Goal: Information Seeking & Learning: Understand process/instructions

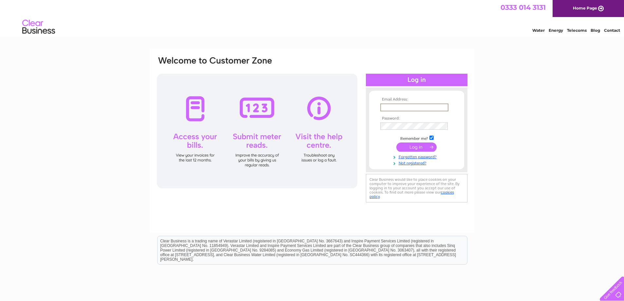
click at [385, 110] on input "text" at bounding box center [414, 107] width 68 height 8
type input "lynne.richardson@arcfleetservices.co.uk"
click at [416, 143] on input "submit" at bounding box center [416, 146] width 40 height 9
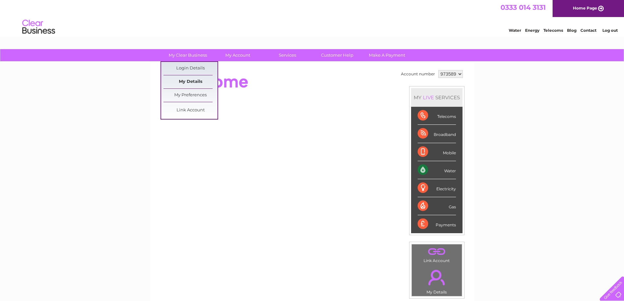
click at [193, 80] on link "My Details" at bounding box center [190, 81] width 54 height 13
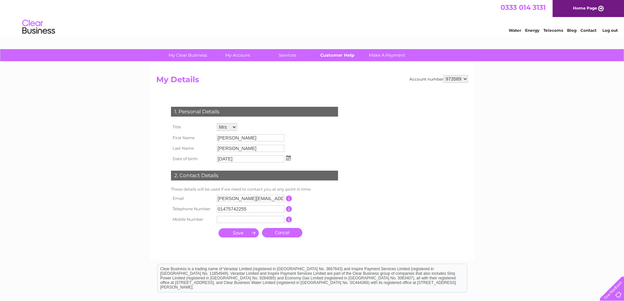
click at [339, 56] on link "Customer Help" at bounding box center [337, 55] width 54 height 12
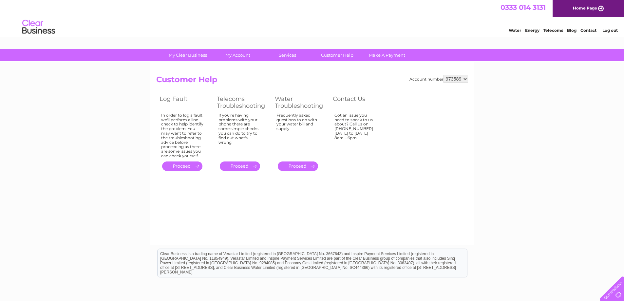
click at [592, 31] on link "Contact" at bounding box center [588, 30] width 16 height 5
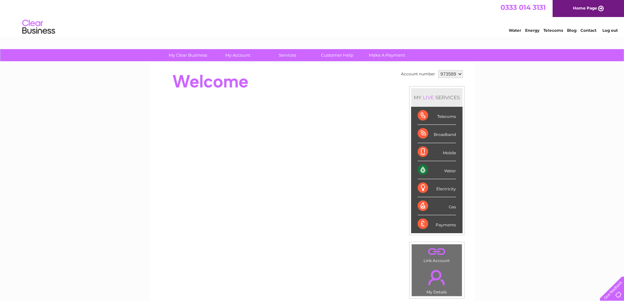
click at [589, 31] on link "Contact" at bounding box center [588, 30] width 16 height 5
click at [459, 75] on select "973589" at bounding box center [450, 74] width 25 height 8
click at [438, 70] on select "973589" at bounding box center [450, 74] width 25 height 8
click at [455, 74] on select "973589" at bounding box center [450, 74] width 25 height 8
click at [438, 70] on select "973589" at bounding box center [450, 74] width 25 height 8
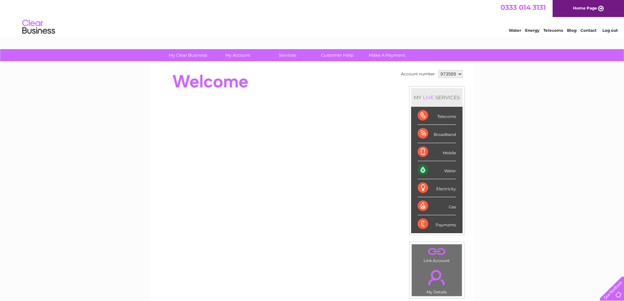
click at [437, 167] on div "Water" at bounding box center [437, 170] width 38 height 18
click at [422, 169] on div "Water" at bounding box center [437, 170] width 38 height 18
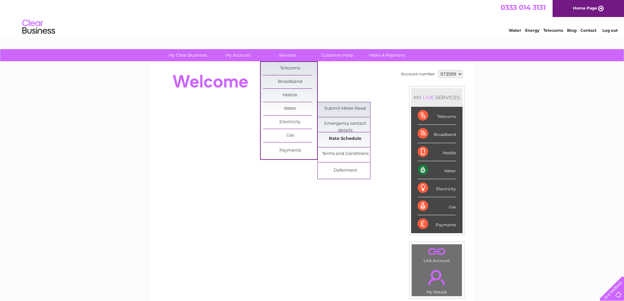
click at [355, 139] on link "Rate Schedule" at bounding box center [345, 138] width 54 height 13
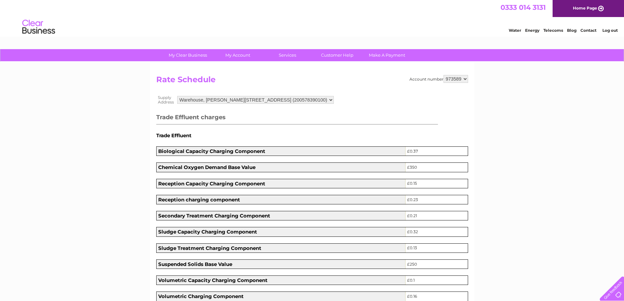
drag, startPoint x: 0, startPoint y: 0, endPoint x: 351, endPoint y: 140, distance: 378.1
drag, startPoint x: 351, startPoint y: 140, endPoint x: 313, endPoint y: 154, distance: 40.7
click at [312, 154] on th "Biological Capacity Charging Component" at bounding box center [280, 151] width 249 height 9
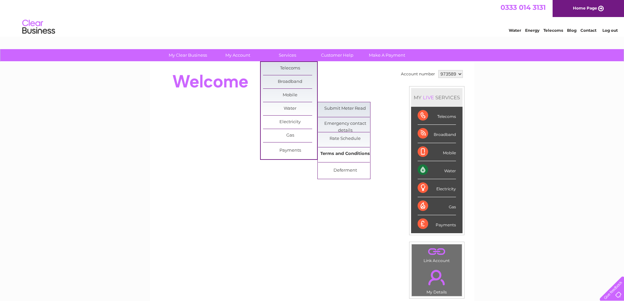
click at [340, 151] on link "Terms and Conditions" at bounding box center [345, 153] width 54 height 13
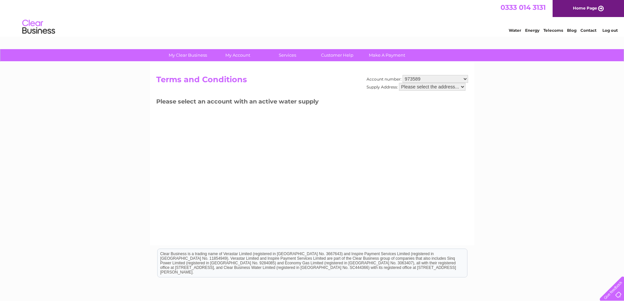
click at [424, 79] on select "973589" at bounding box center [434, 79] width 65 height 8
click at [402, 75] on select "973589" at bounding box center [434, 79] width 65 height 8
click at [461, 85] on select "Please select the address..." at bounding box center [432, 87] width 66 height 8
click at [399, 83] on select "Please select the address..." at bounding box center [432, 87] width 66 height 8
click at [464, 79] on select "973589" at bounding box center [434, 79] width 65 height 8
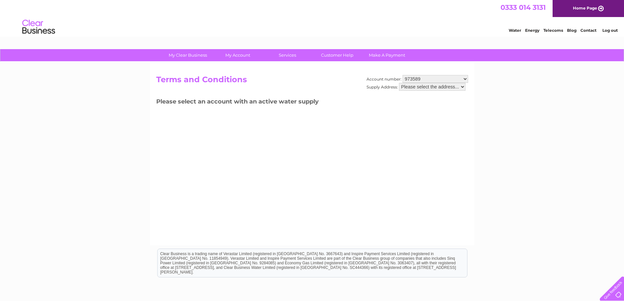
click at [402, 75] on select "973589" at bounding box center [434, 79] width 65 height 8
click at [406, 86] on select "Please select the address..." at bounding box center [432, 87] width 66 height 8
click at [399, 83] on select "Please select the address..." at bounding box center [432, 87] width 66 height 8
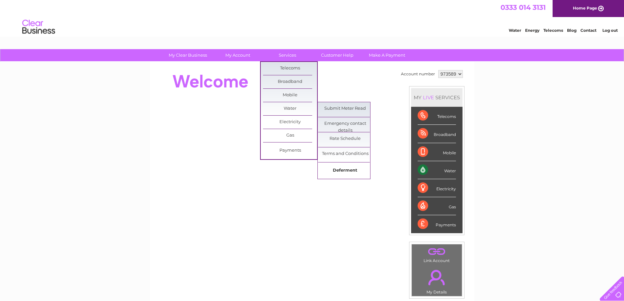
click at [351, 169] on link "Deferment" at bounding box center [345, 170] width 54 height 13
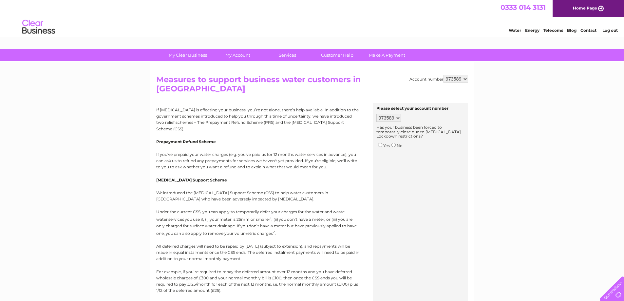
drag, startPoint x: 347, startPoint y: 211, endPoint x: 464, endPoint y: 236, distance: 119.8
click at [464, 236] on div "Please select your account number 973589 Has your business been forced to tempo…" at bounding box center [420, 230] width 95 height 255
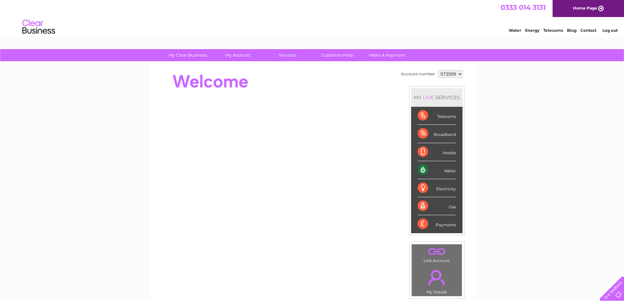
scroll to position [65, 0]
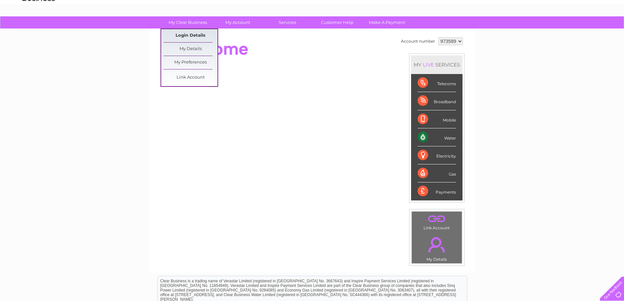
click at [190, 33] on link "Login Details" at bounding box center [190, 35] width 54 height 13
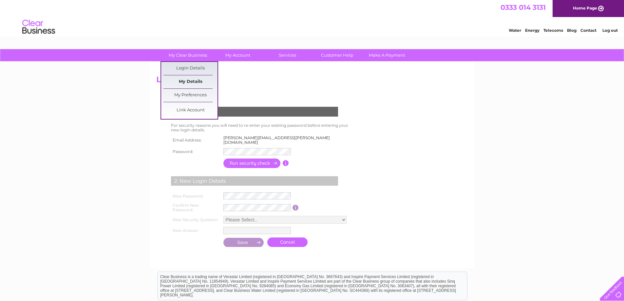
click at [195, 79] on link "My Details" at bounding box center [190, 81] width 54 height 13
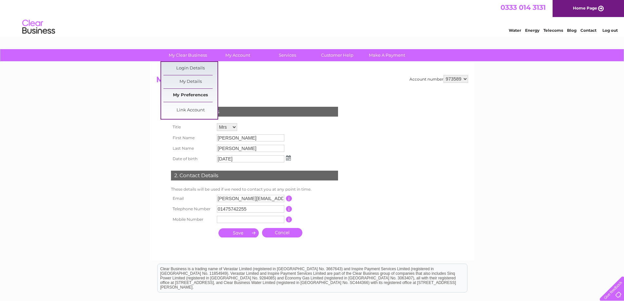
click at [201, 96] on link "My Preferences" at bounding box center [190, 95] width 54 height 13
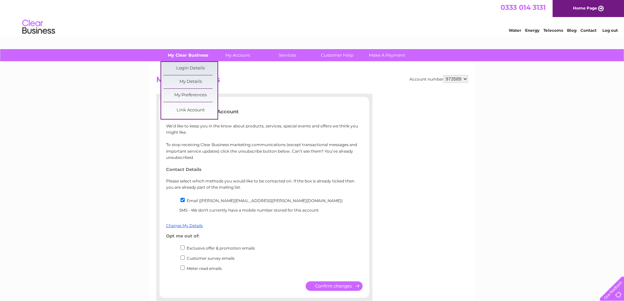
click at [184, 54] on link "My Clear Business" at bounding box center [188, 55] width 54 height 12
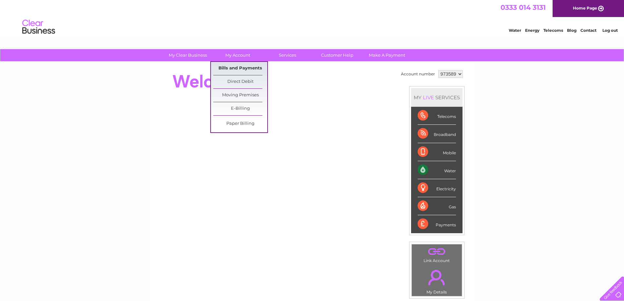
click at [228, 69] on link "Bills and Payments" at bounding box center [240, 68] width 54 height 13
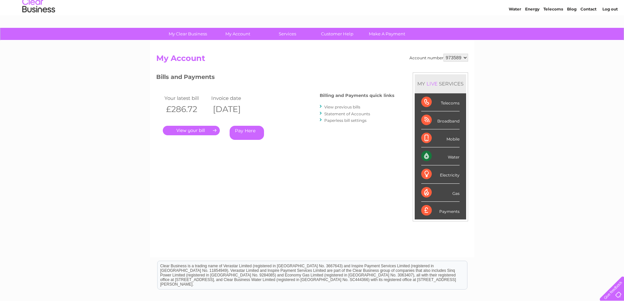
scroll to position [33, 0]
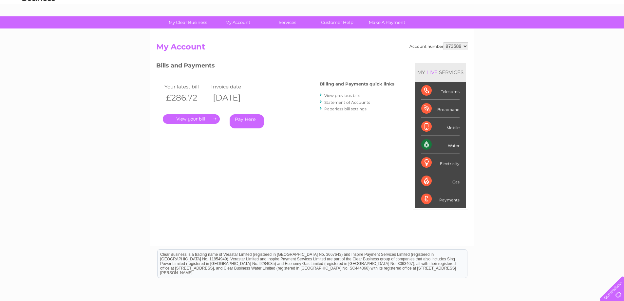
click at [343, 93] on link "View previous bills" at bounding box center [342, 95] width 36 height 5
